Goal: Task Accomplishment & Management: Manage account settings

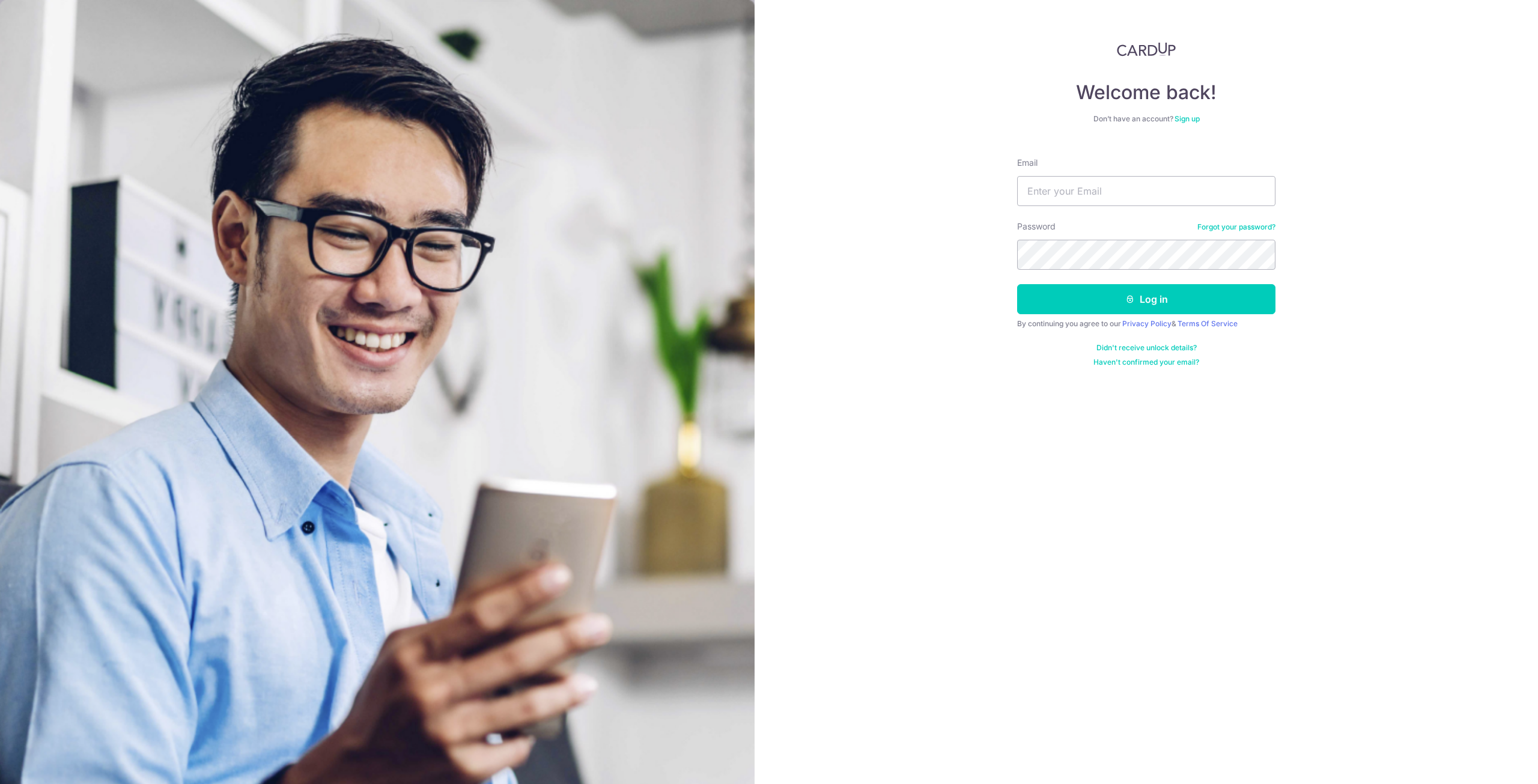
click at [1068, 188] on input "Email" at bounding box center [1147, 191] width 258 height 30
click at [1093, 195] on input "Email" at bounding box center [1147, 191] width 258 height 30
type input "kenneth.daniel.tan@outlook.com"
click at [1121, 305] on button "Log in" at bounding box center [1147, 299] width 258 height 30
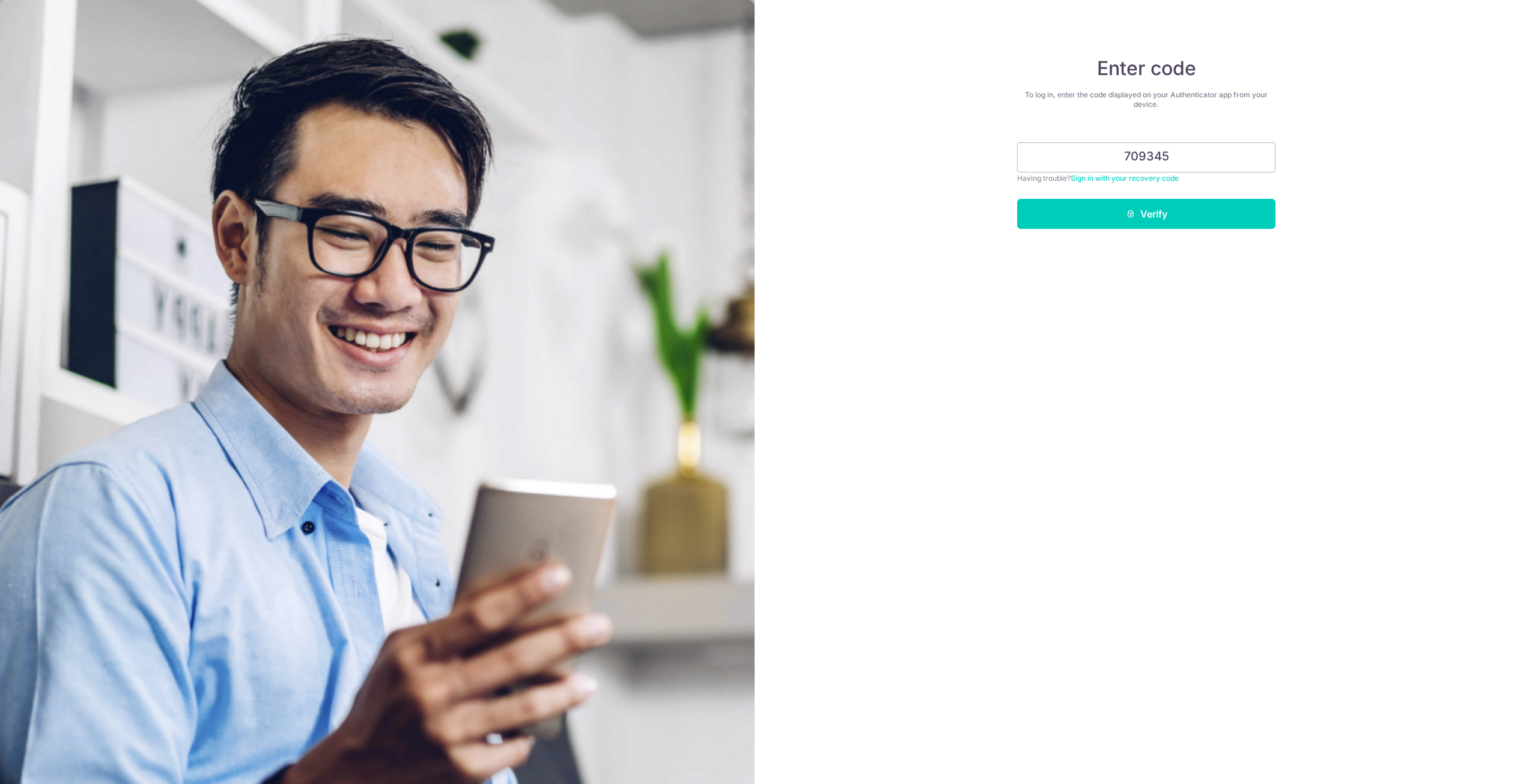
type input "709345"
click at [1115, 220] on button "Verify" at bounding box center [1147, 214] width 258 height 30
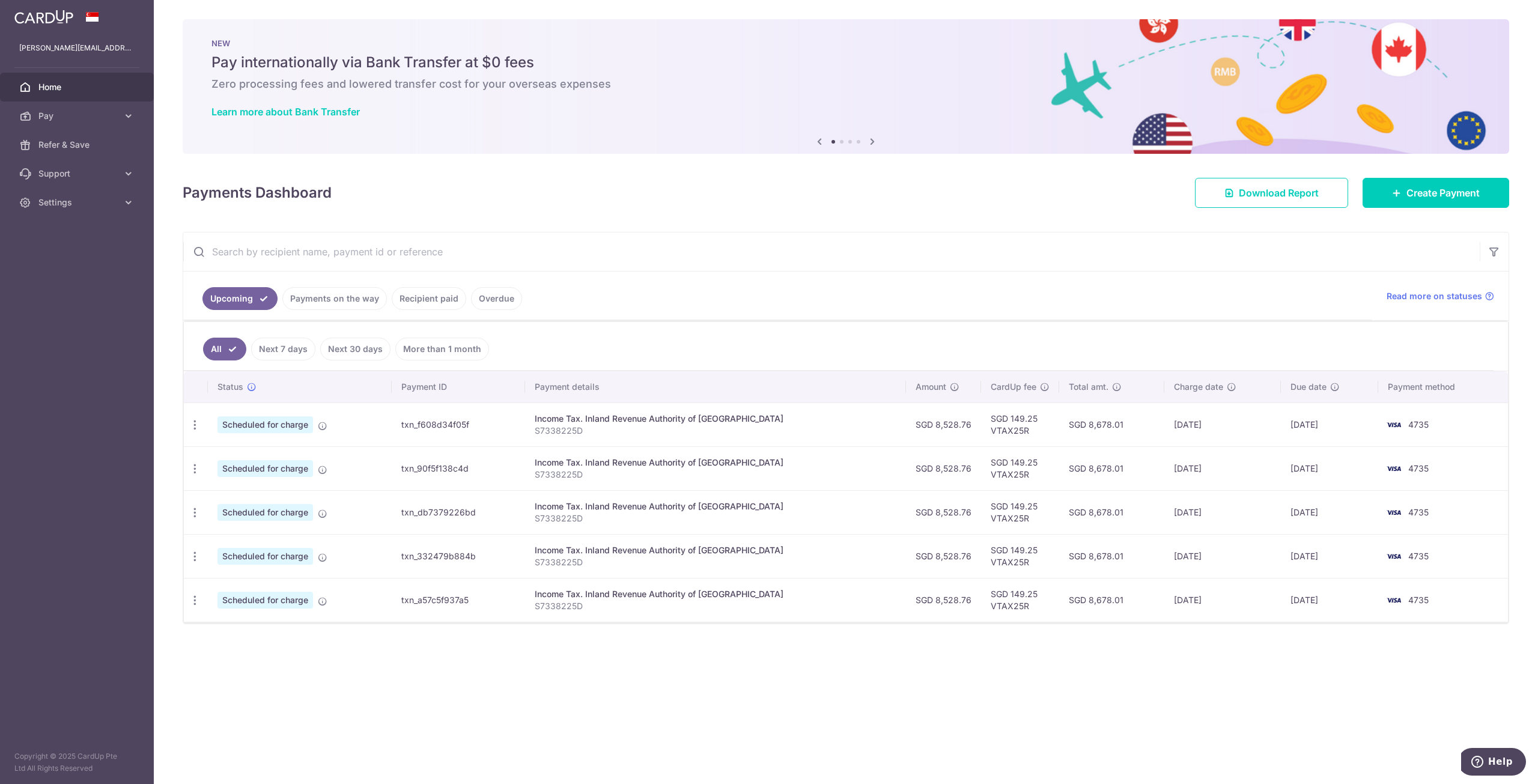
click at [330, 301] on link "Payments on the way" at bounding box center [335, 298] width 105 height 23
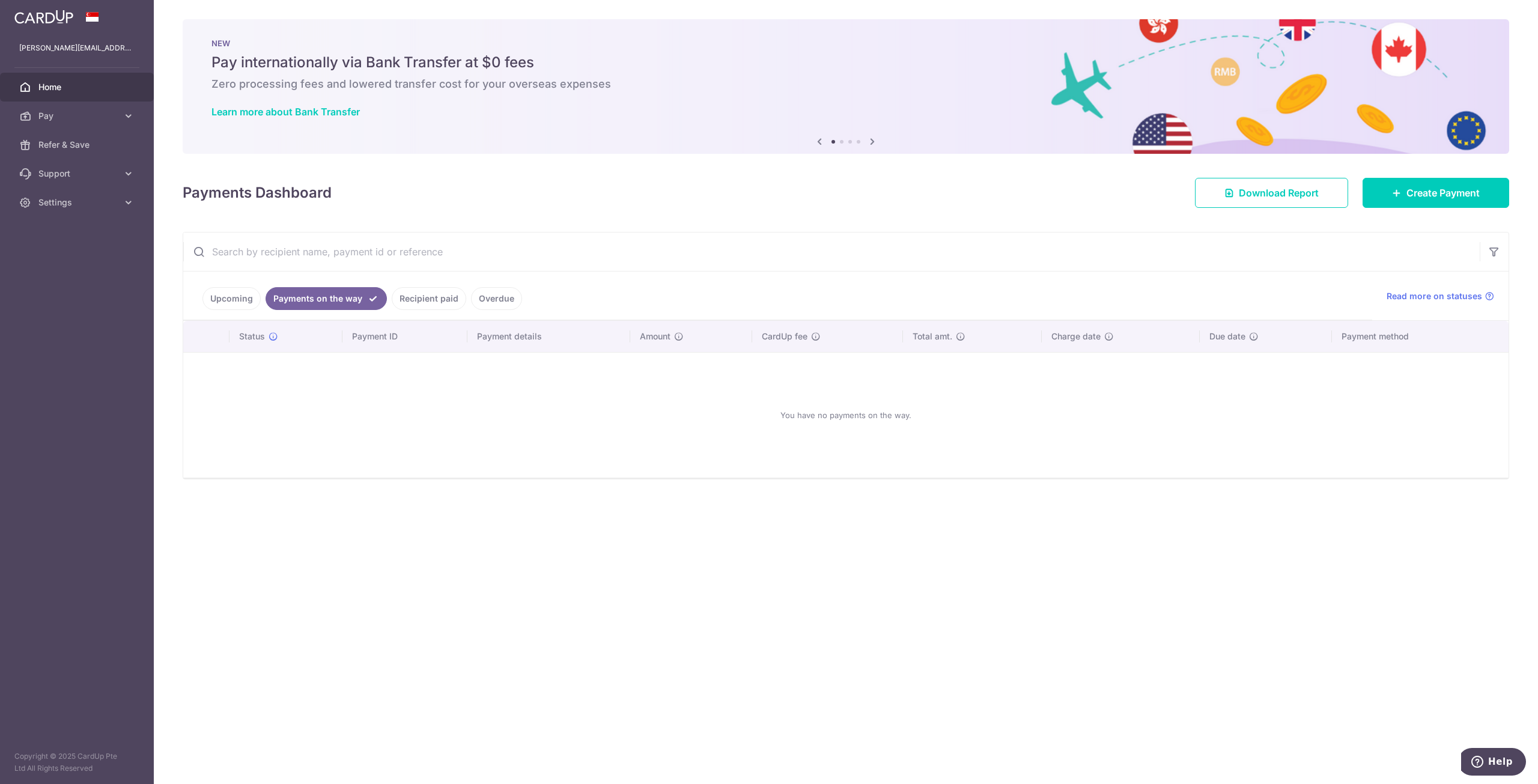
click at [410, 299] on link "Recipient paid" at bounding box center [429, 298] width 75 height 23
